Goal: Transaction & Acquisition: Subscribe to service/newsletter

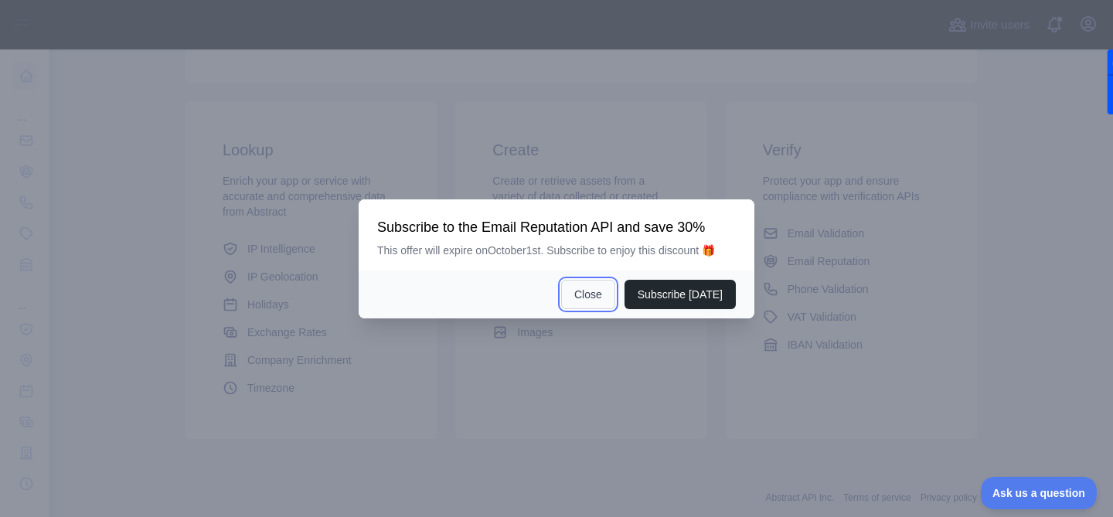
click at [600, 294] on button "Close" at bounding box center [588, 294] width 54 height 29
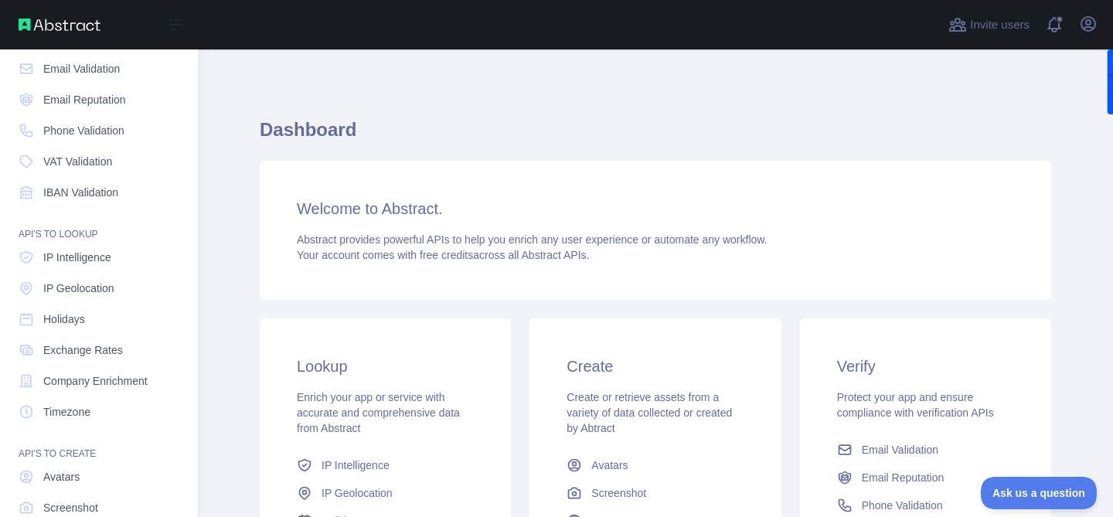
scroll to position [71, 0]
click at [74, 377] on span "Company Enrichment" at bounding box center [95, 381] width 104 height 15
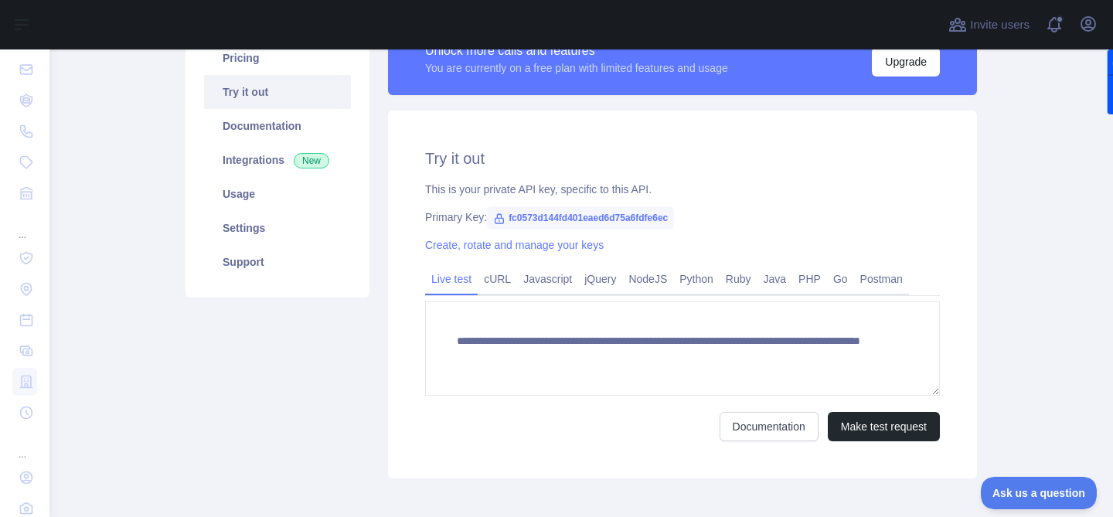
scroll to position [210, 0]
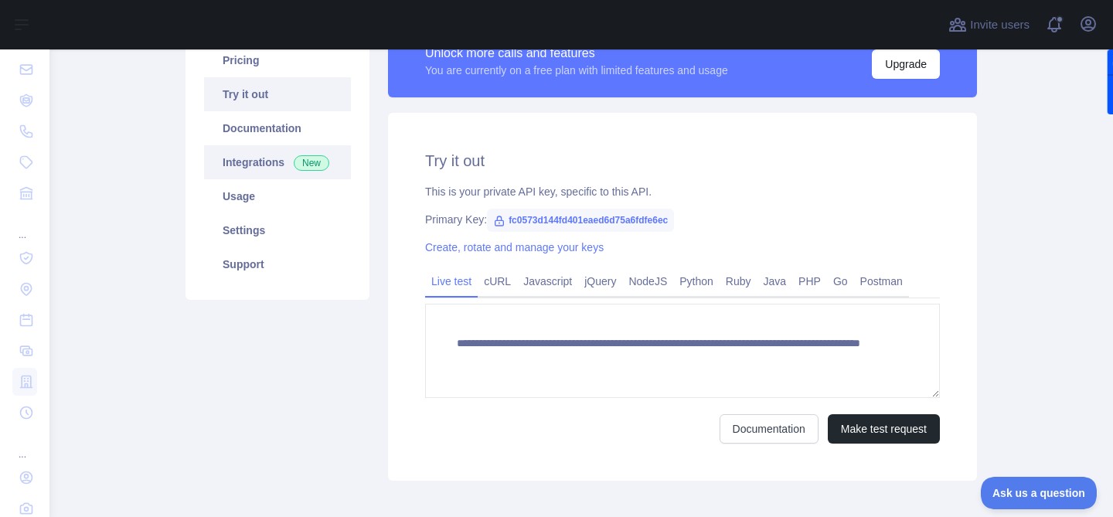
click at [260, 159] on link "Integrations New" at bounding box center [277, 162] width 147 height 34
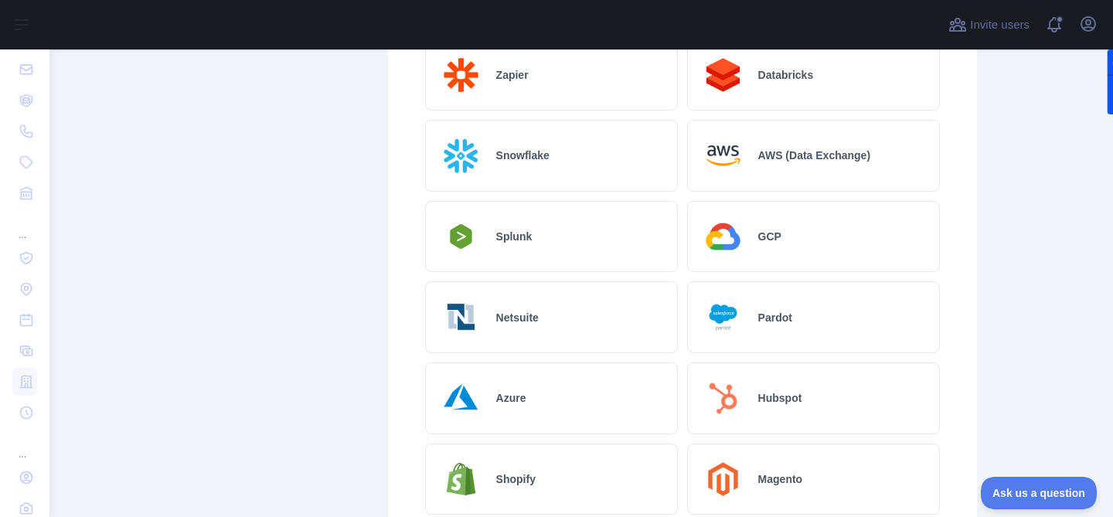
scroll to position [490, 0]
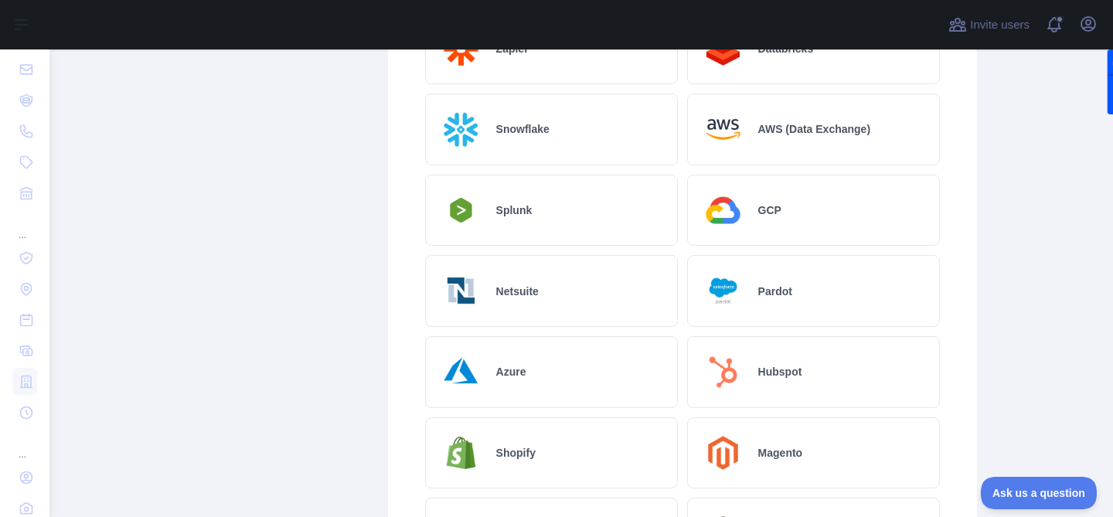
click at [764, 369] on h2 "Hubspot" at bounding box center [780, 371] width 44 height 15
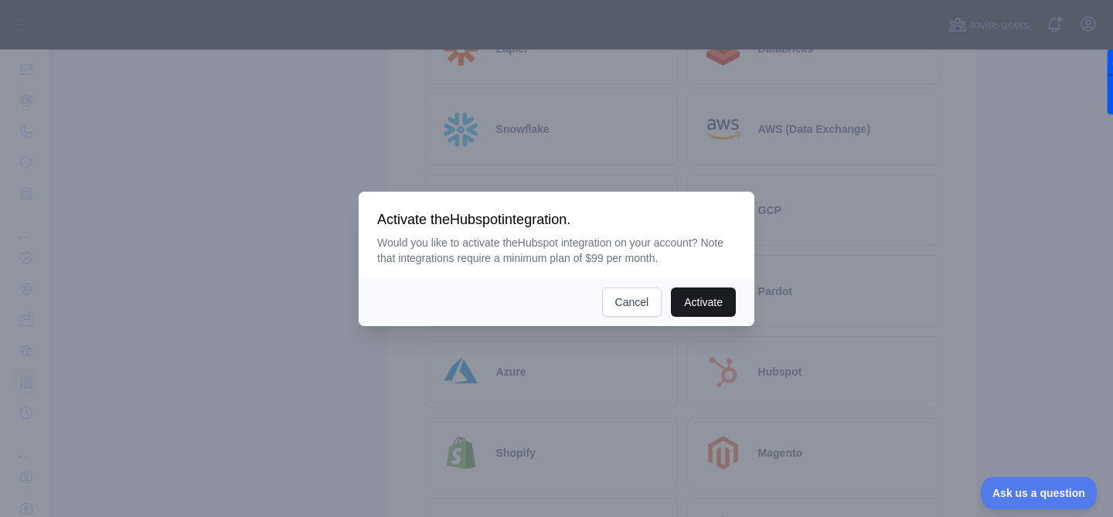
click at [698, 304] on button "Activate" at bounding box center [703, 301] width 65 height 29
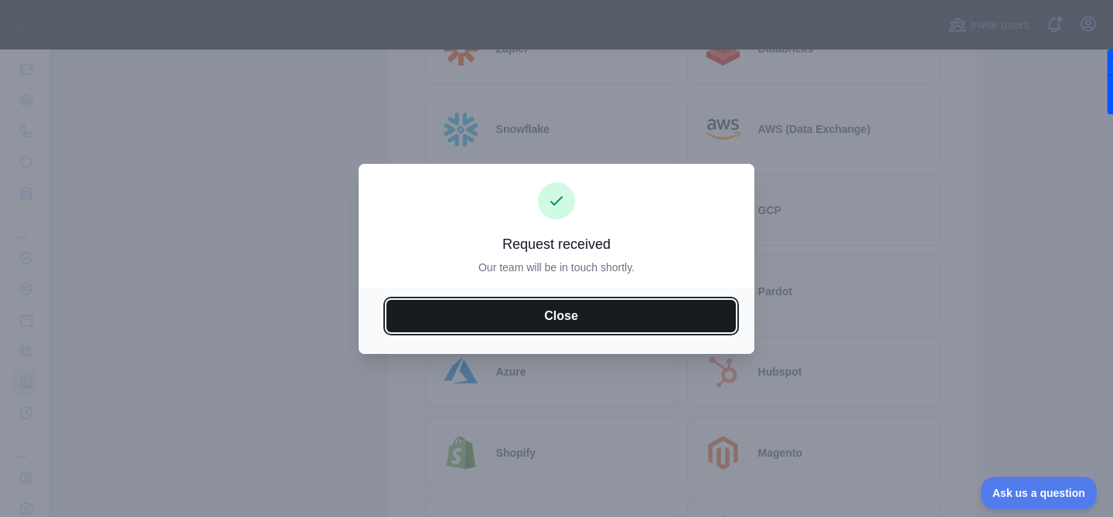
click at [612, 312] on button "Close" at bounding box center [560, 316] width 349 height 32
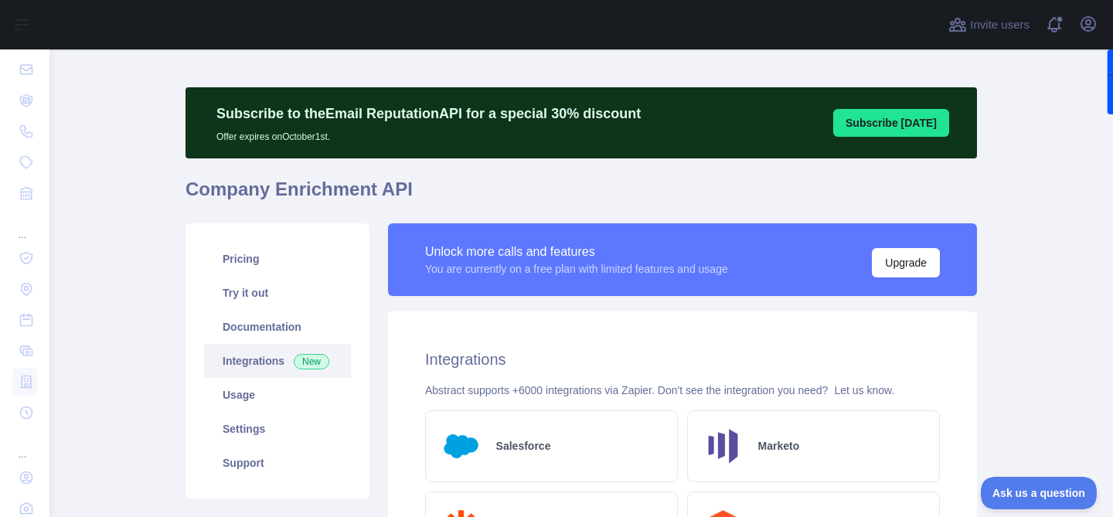
scroll to position [0, 0]
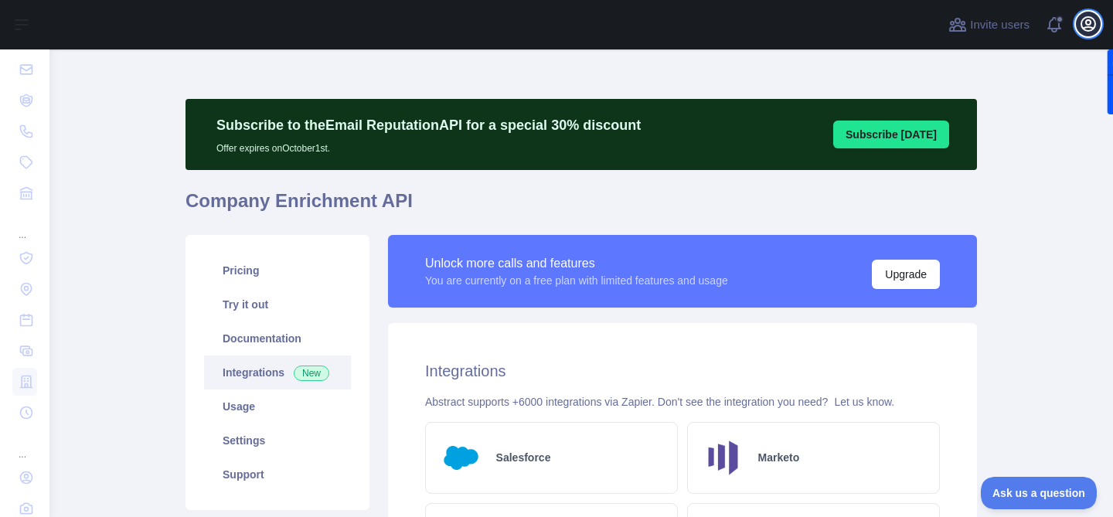
click at [1086, 24] on icon "button" at bounding box center [1088, 24] width 14 height 14
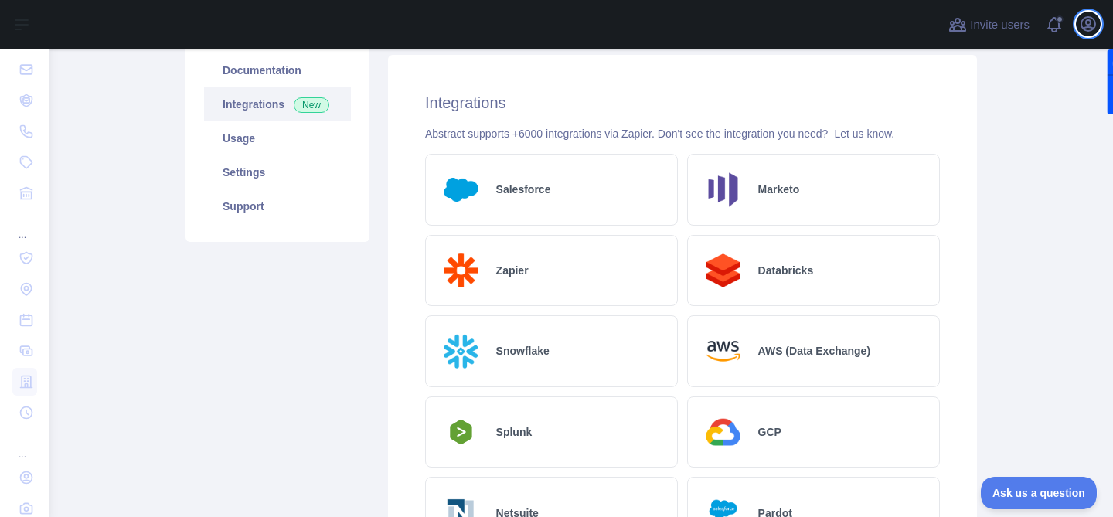
scroll to position [189, 0]
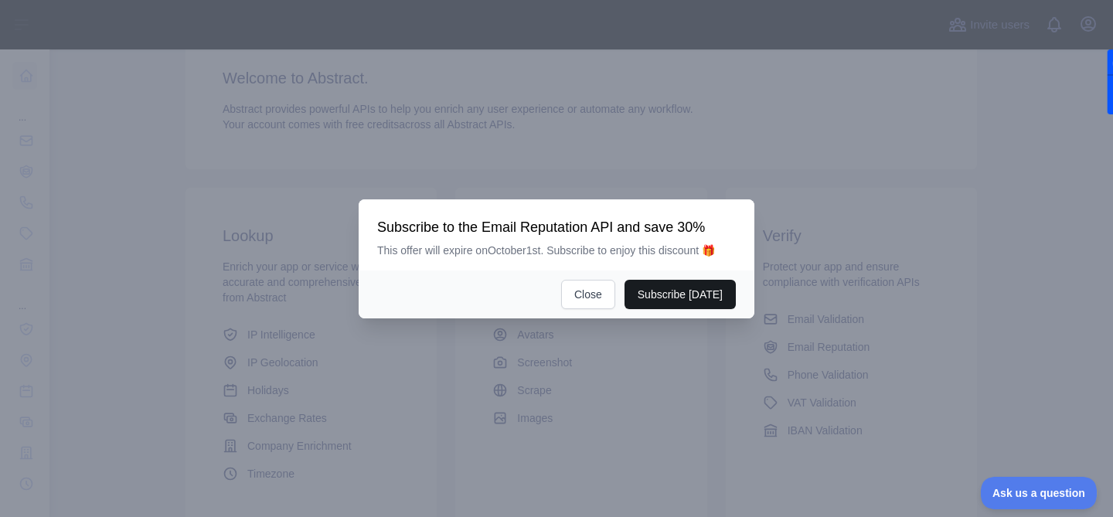
click at [665, 305] on button "Subscribe [DATE]" at bounding box center [679, 294] width 111 height 29
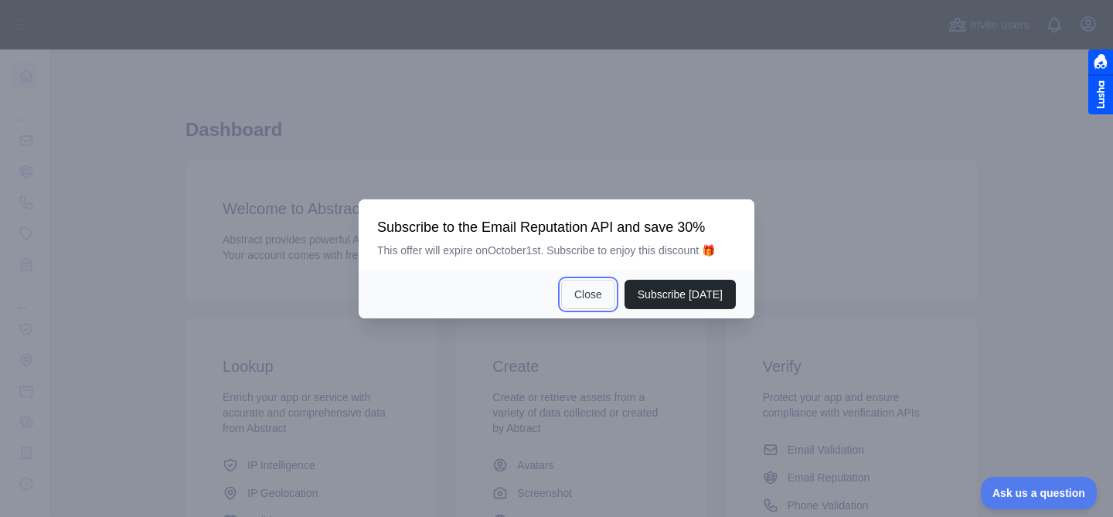
click at [581, 290] on button "Close" at bounding box center [588, 294] width 54 height 29
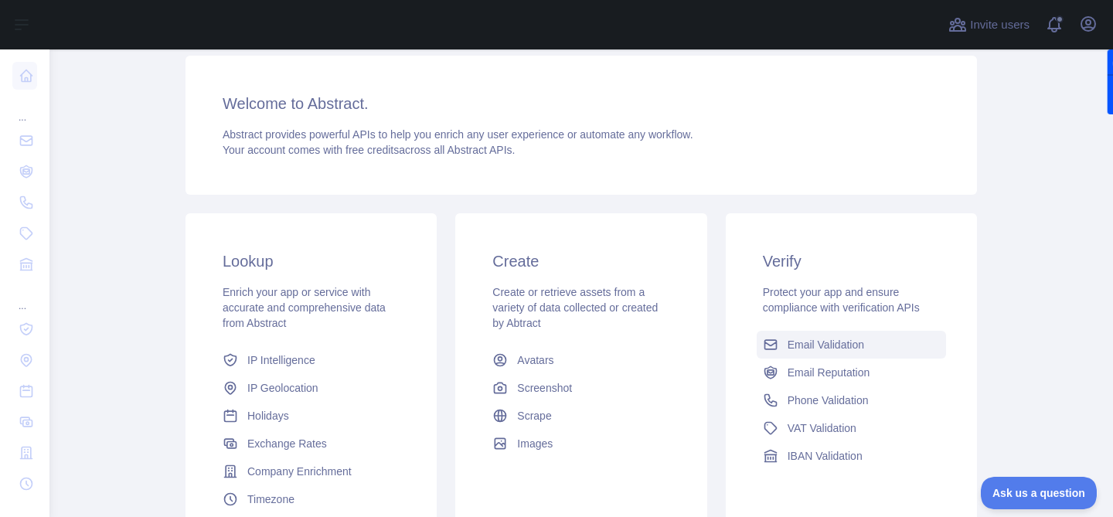
click at [814, 348] on span "Email Validation" at bounding box center [825, 344] width 76 height 15
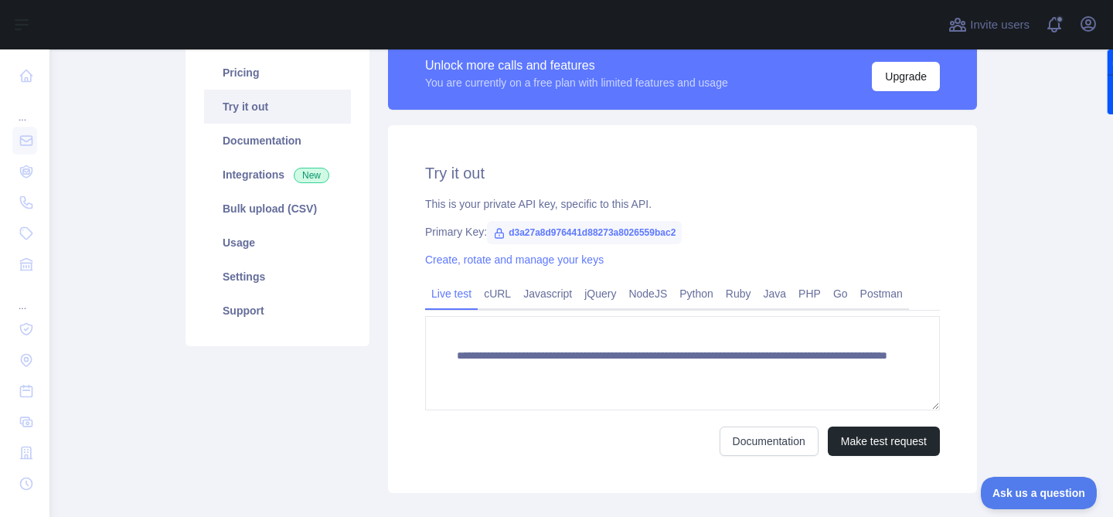
scroll to position [202, 0]
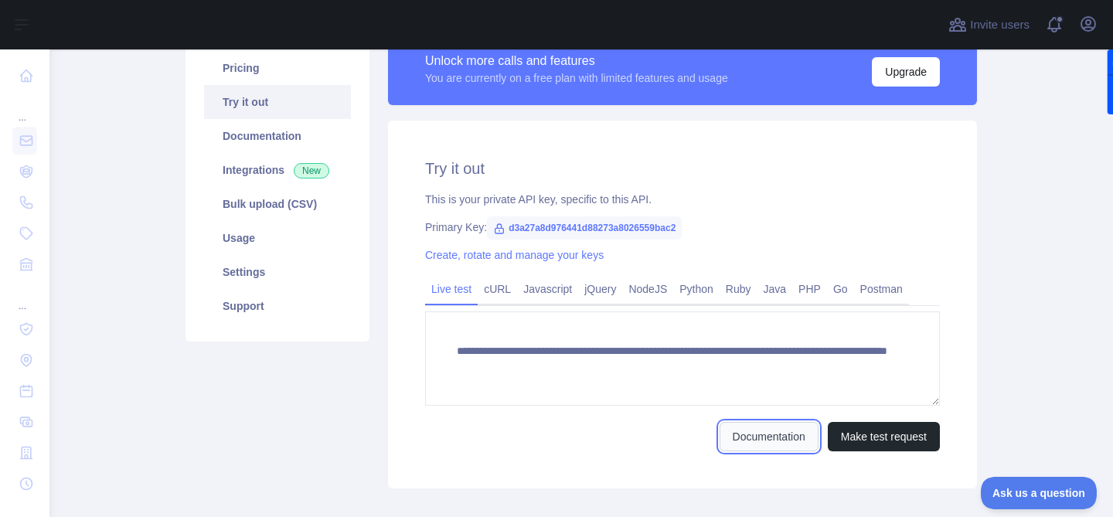
click at [766, 445] on link "Documentation" at bounding box center [768, 436] width 99 height 29
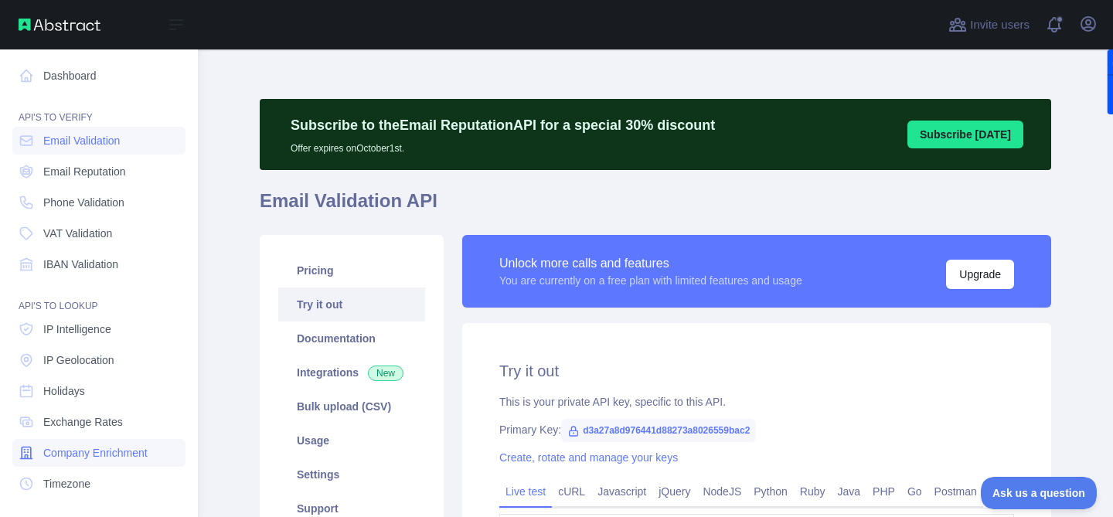
scroll to position [23, 0]
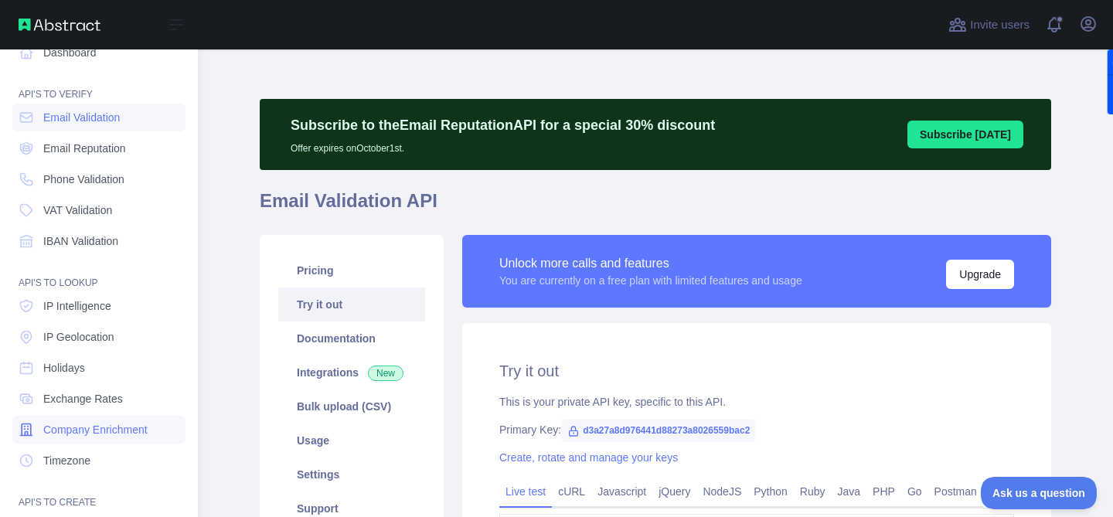
click at [61, 437] on span "Company Enrichment" at bounding box center [95, 429] width 104 height 15
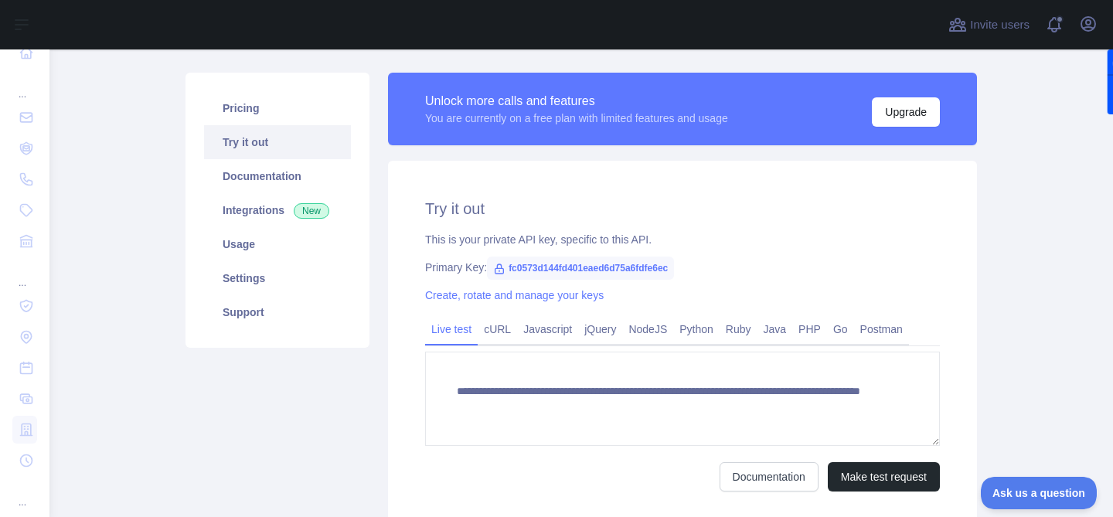
scroll to position [168, 0]
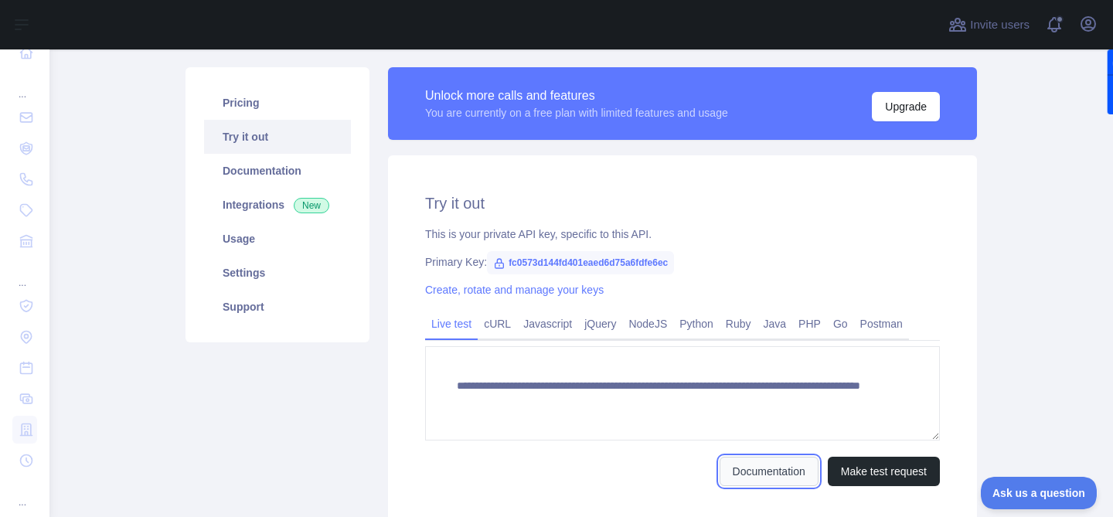
click at [769, 471] on link "Documentation" at bounding box center [768, 471] width 99 height 29
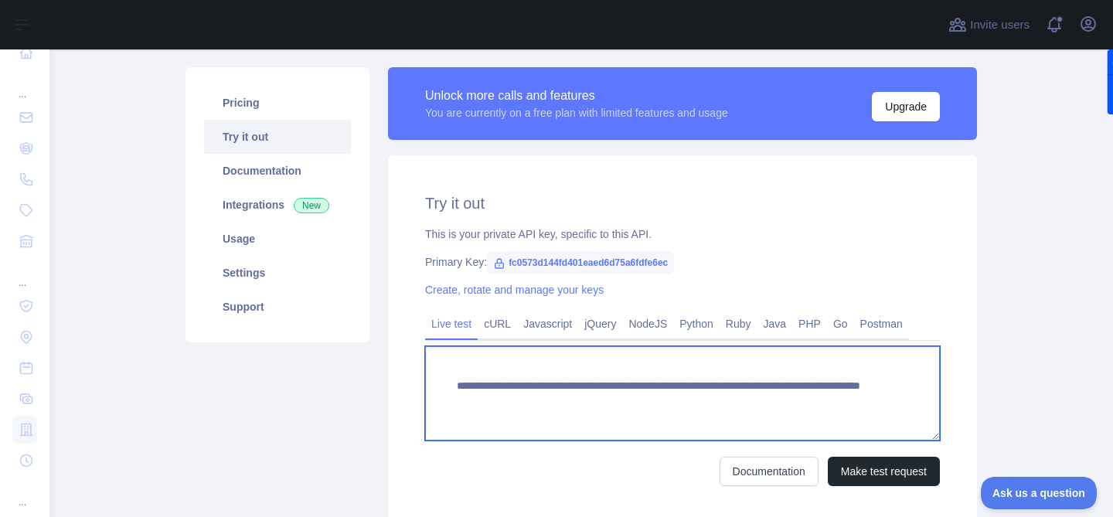
drag, startPoint x: 456, startPoint y: 386, endPoint x: 860, endPoint y: 415, distance: 405.1
click at [860, 415] on textarea "**********" at bounding box center [682, 393] width 515 height 94
click at [729, 413] on textarea "**********" at bounding box center [682, 393] width 515 height 94
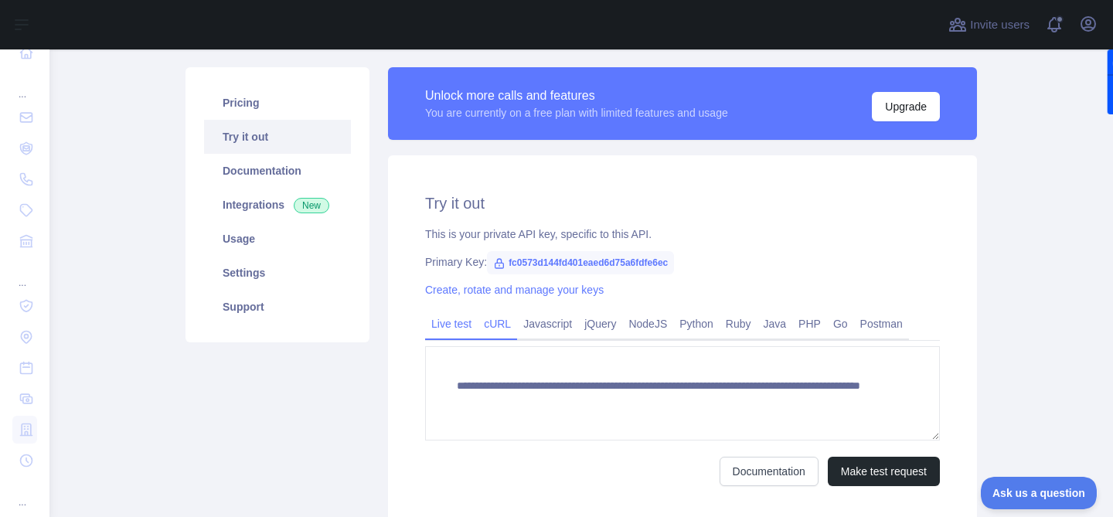
click at [496, 323] on link "cURL" at bounding box center [496, 323] width 39 height 25
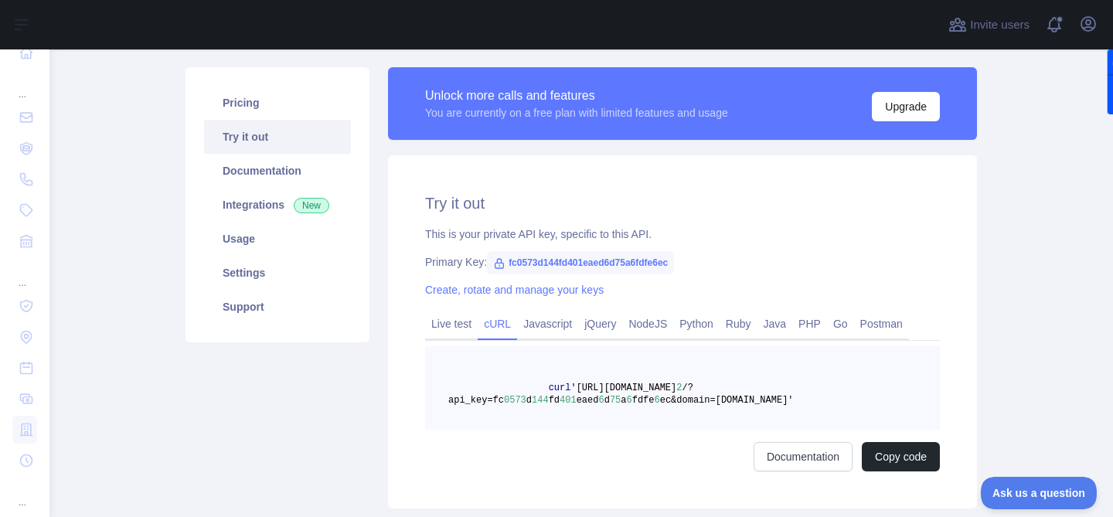
click at [517, 322] on link "cURL" at bounding box center [496, 323] width 39 height 25
click at [542, 322] on link "Javascript" at bounding box center [547, 323] width 61 height 25
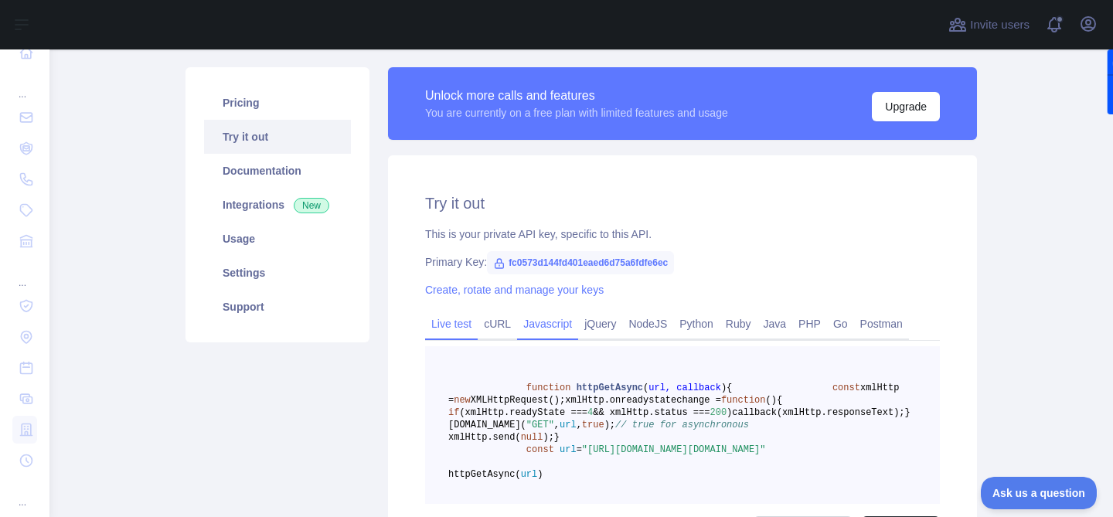
click at [452, 323] on link "Live test" at bounding box center [451, 323] width 53 height 25
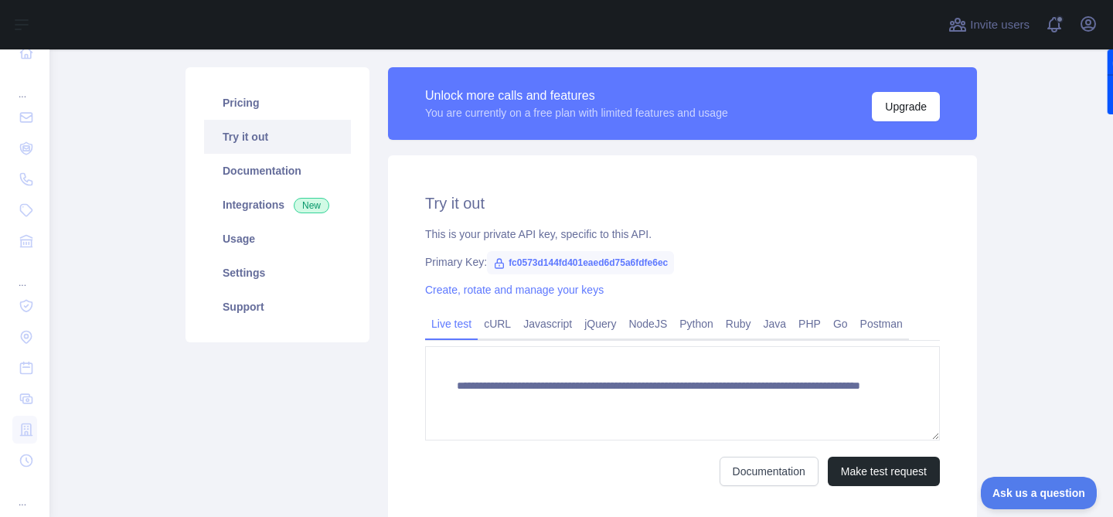
click at [511, 263] on span "fc0573d144fd401eaed6d75a6fdfe6ec" at bounding box center [580, 262] width 187 height 23
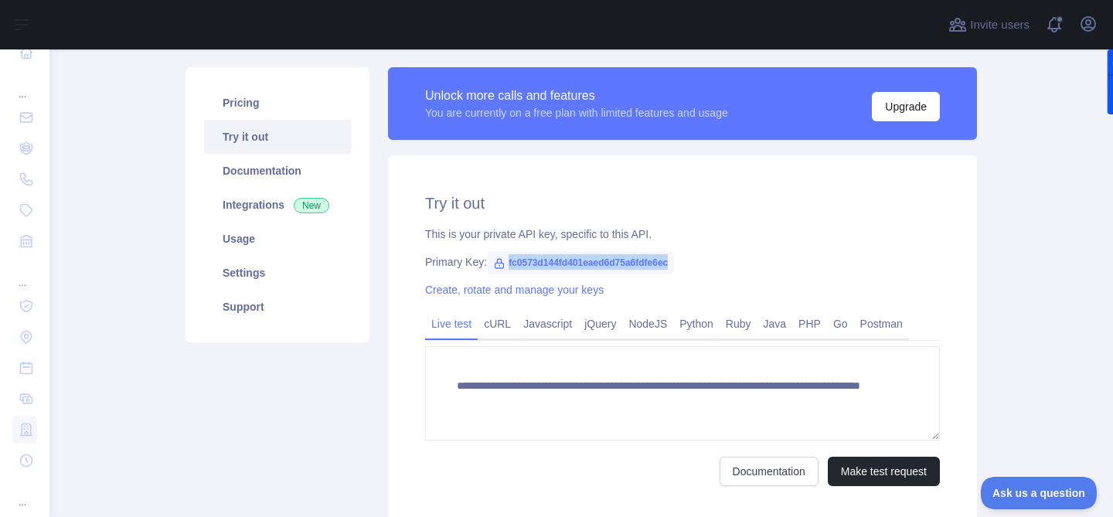
click at [511, 263] on span "fc0573d144fd401eaed6d75a6fdfe6ec" at bounding box center [580, 262] width 187 height 23
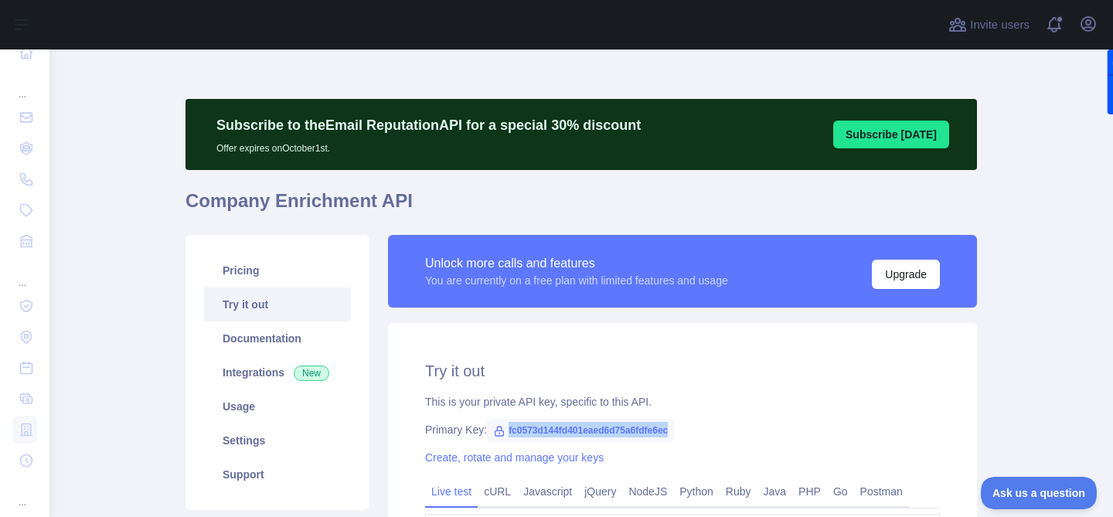
click at [860, 139] on button "Subscribe [DATE]" at bounding box center [891, 135] width 116 height 28
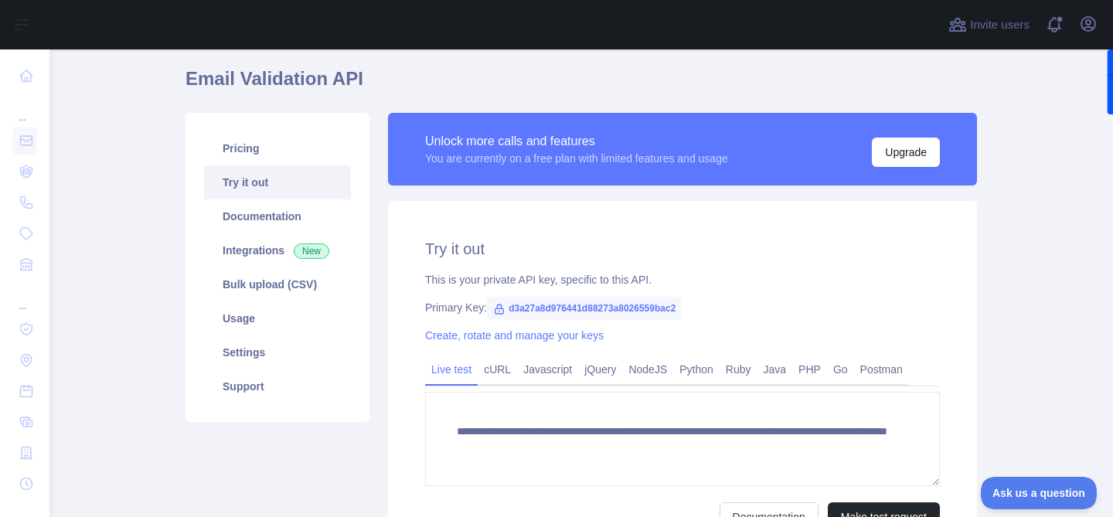
scroll to position [120, 0]
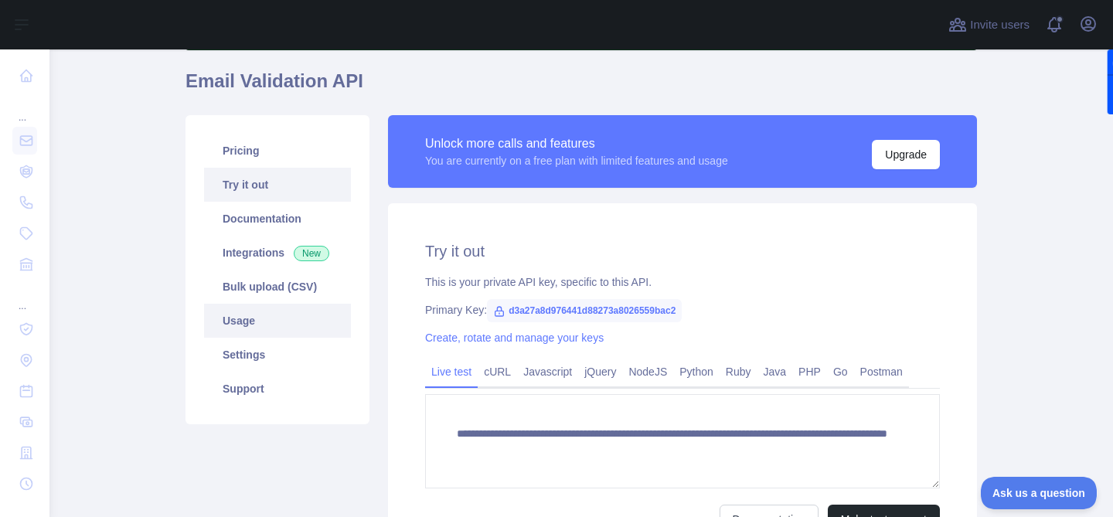
click at [254, 319] on link "Usage" at bounding box center [277, 321] width 147 height 34
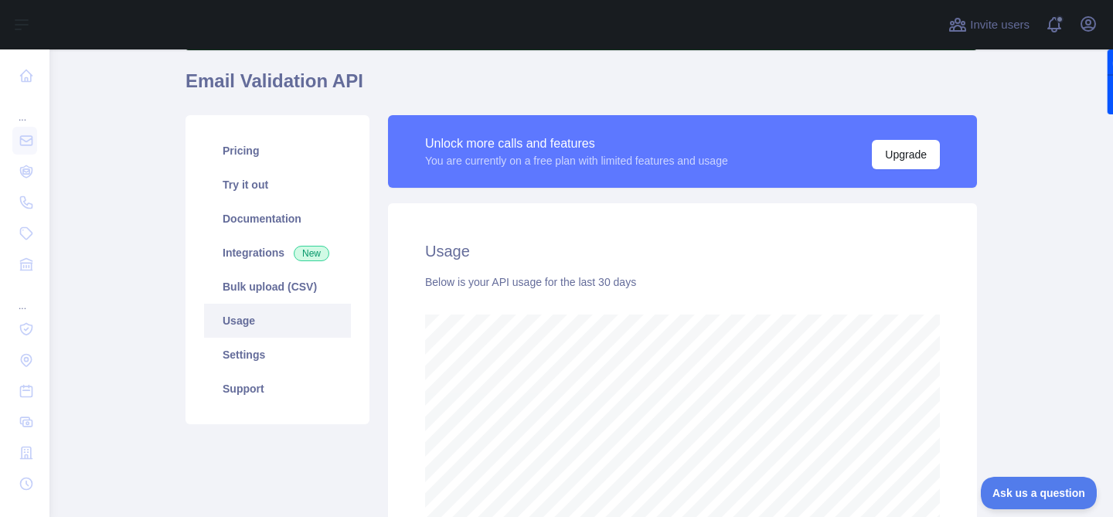
scroll to position [139, 0]
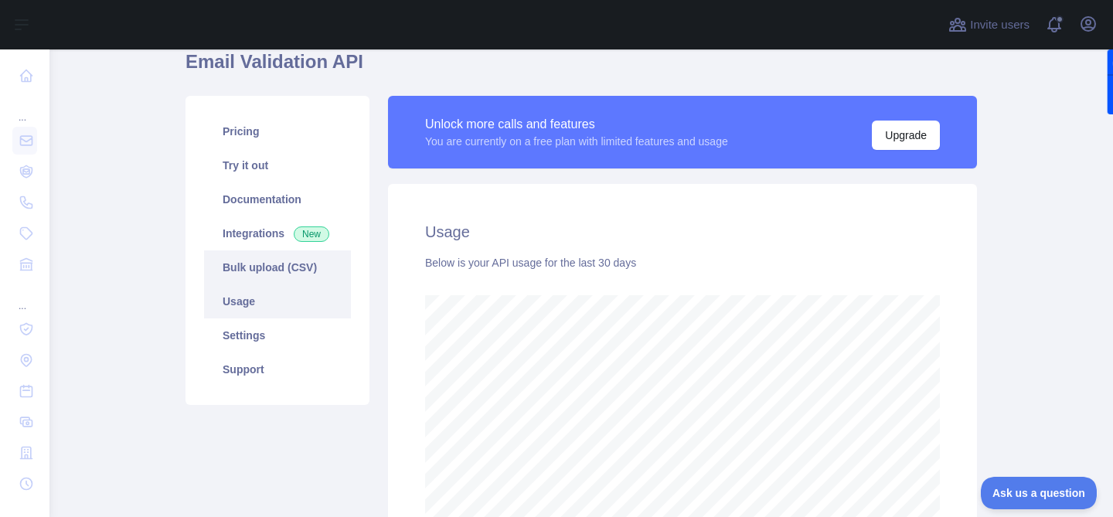
click at [255, 267] on link "Bulk upload (CSV)" at bounding box center [277, 267] width 147 height 34
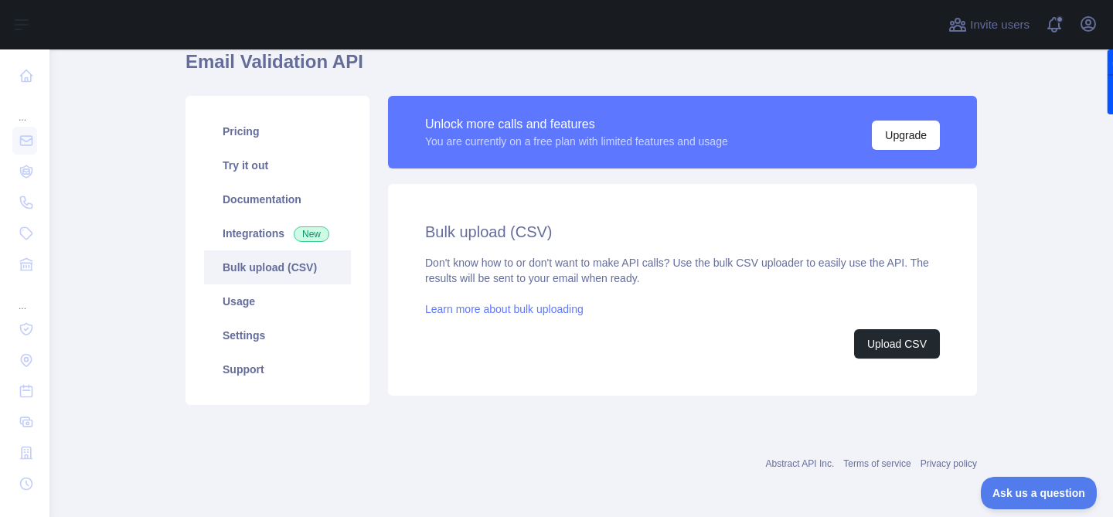
scroll to position [141, 0]
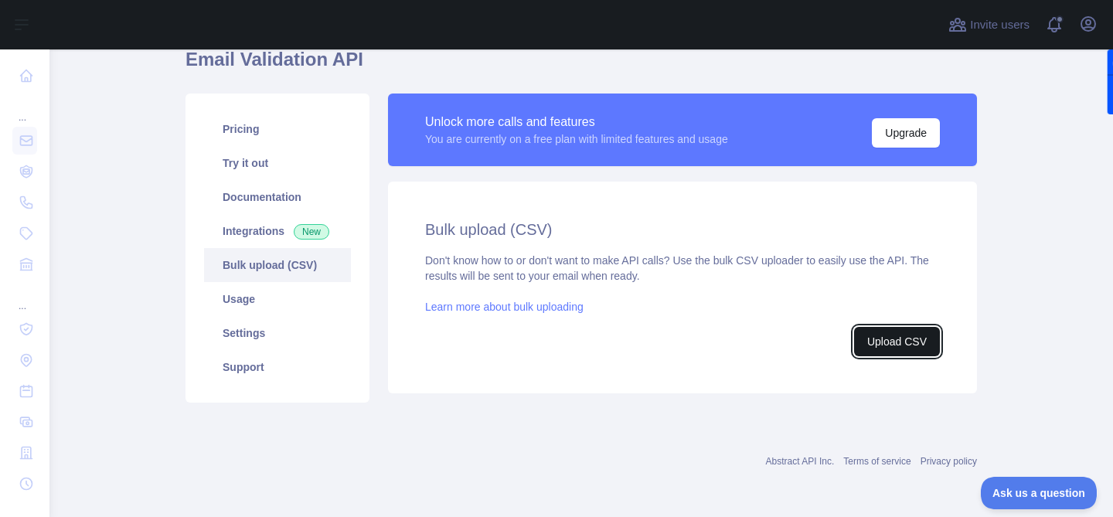
click at [899, 339] on button "Upload CSV" at bounding box center [897, 341] width 86 height 29
